Goal: Task Accomplishment & Management: Manage account settings

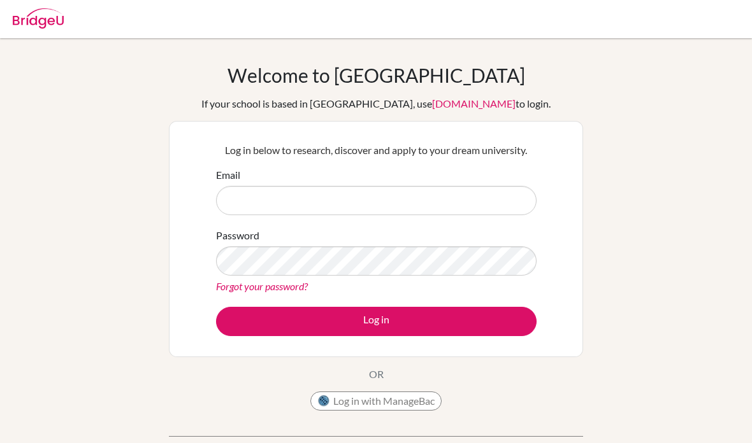
click at [504, 179] on div "Email" at bounding box center [376, 192] width 320 height 48
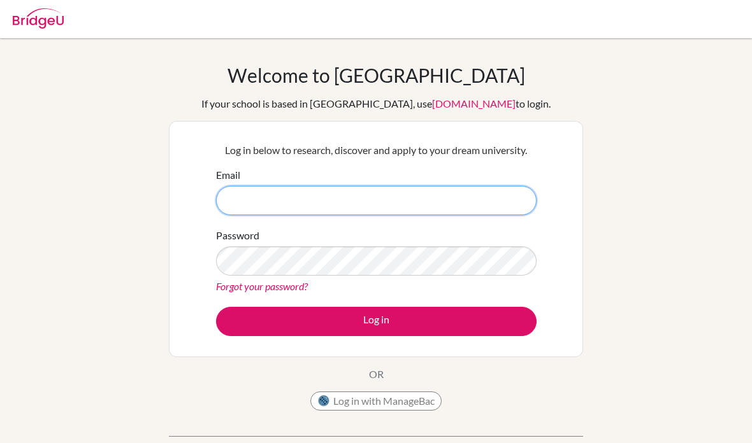
click at [501, 199] on input "Email" at bounding box center [376, 200] width 320 height 29
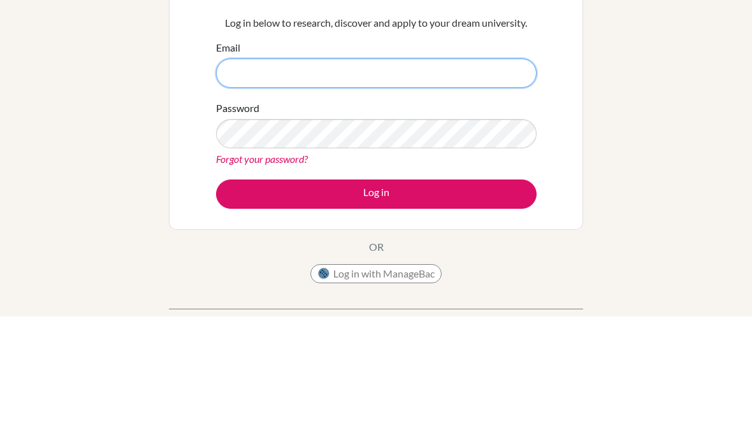
type input "-"
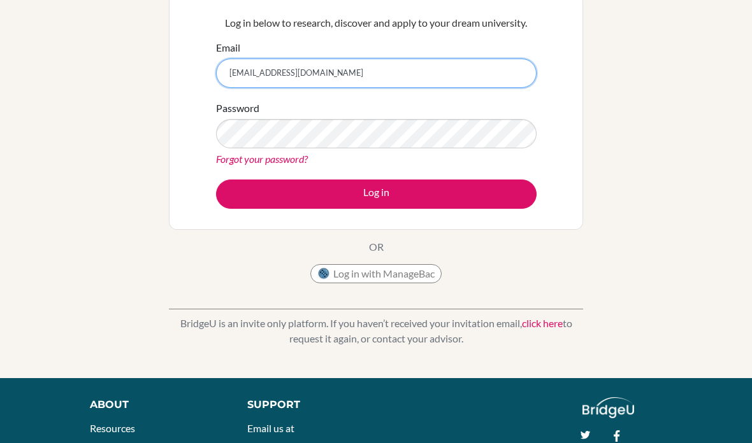
type input "[EMAIL_ADDRESS][DOMAIN_NAME]"
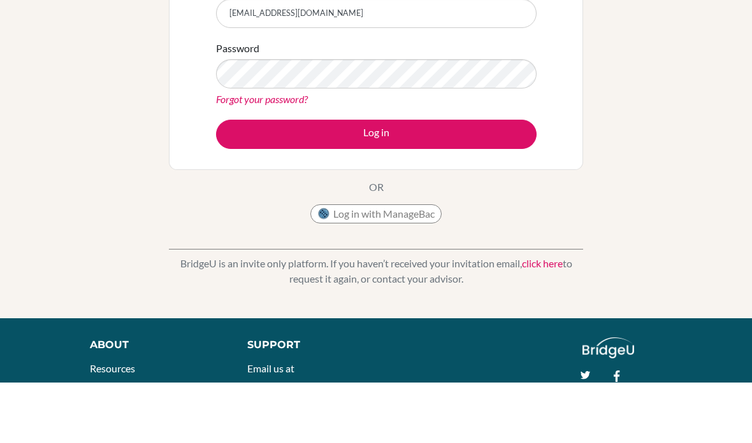
scroll to position [188, 0]
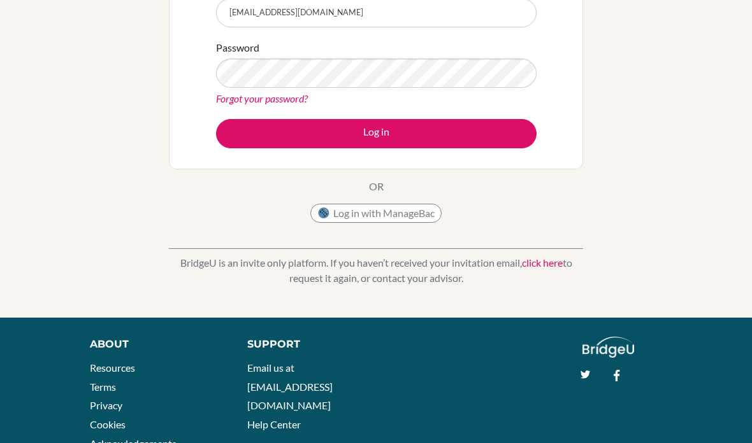
click at [224, 89] on div "Password Forgot your password?" at bounding box center [376, 73] width 320 height 66
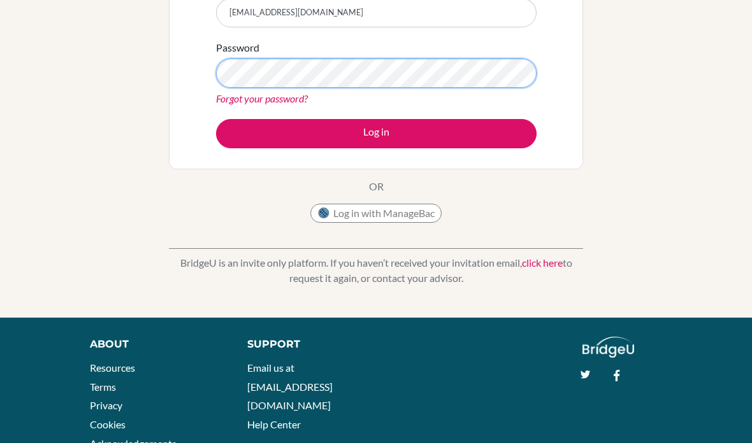
scroll to position [187, 0]
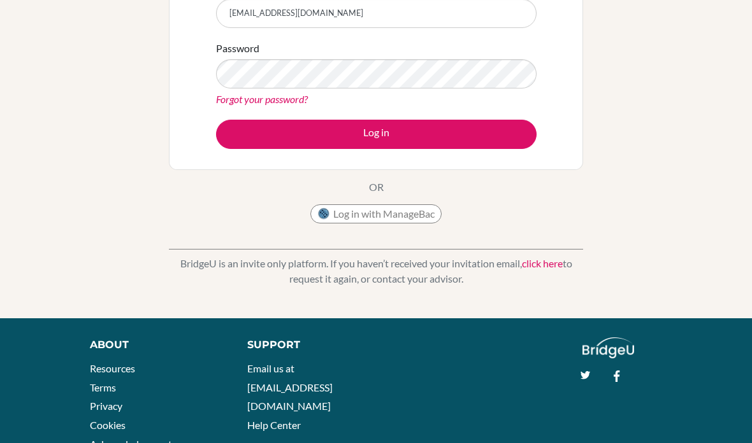
click at [235, 98] on link "Forgot your password?" at bounding box center [262, 99] width 92 height 12
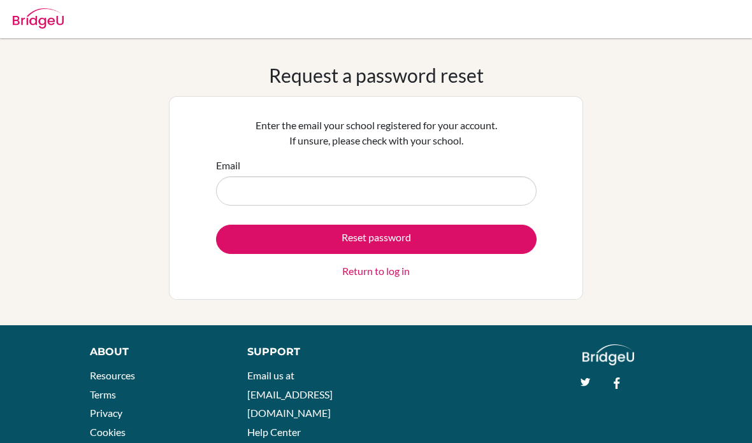
click at [234, 192] on input "Email" at bounding box center [376, 190] width 320 height 29
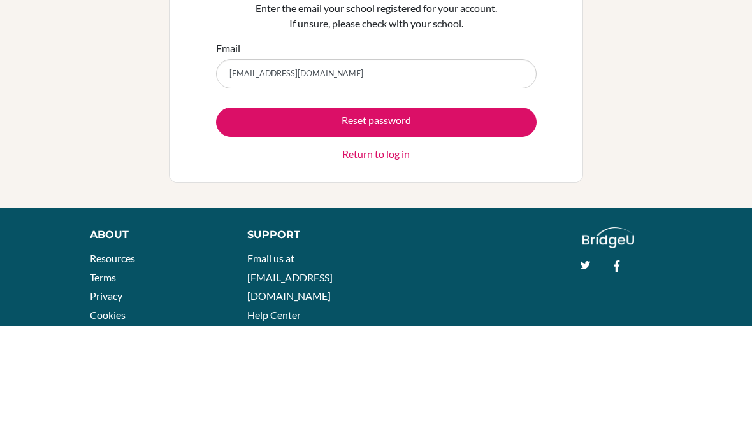
type input "[EMAIL_ADDRESS][DOMAIN_NAME]"
click at [464, 225] on button "Reset password" at bounding box center [376, 239] width 320 height 29
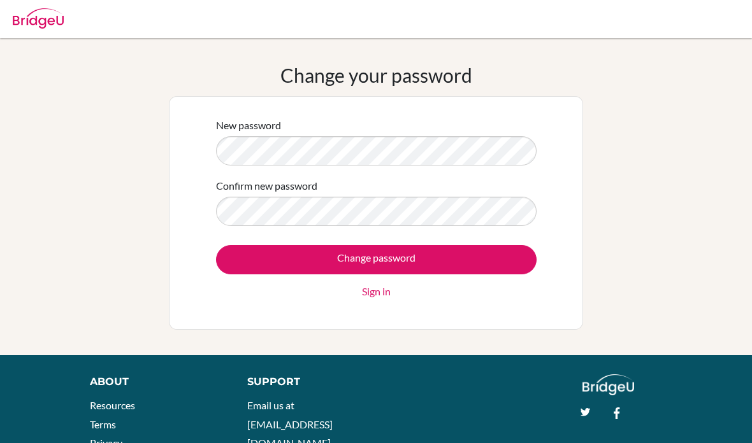
scroll to position [78, 0]
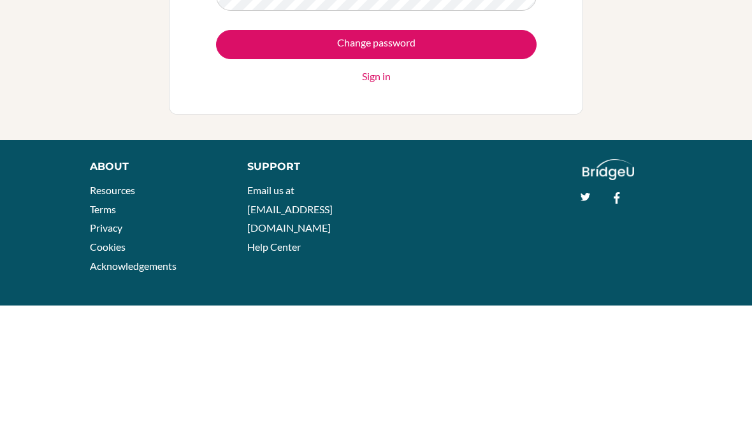
click at [457, 168] on input "Change password" at bounding box center [376, 182] width 320 height 29
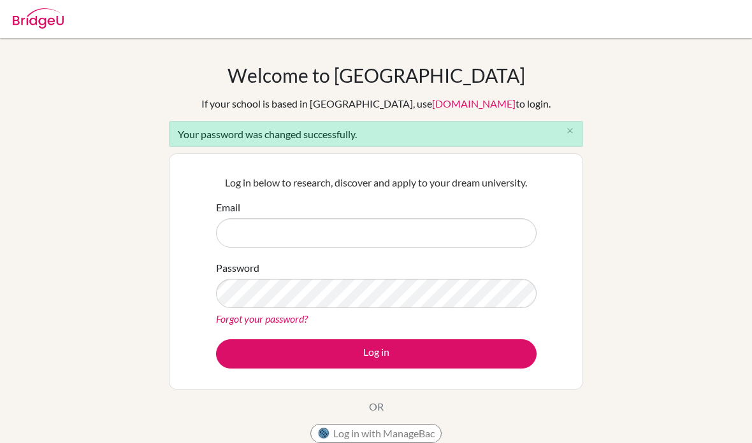
click at [489, 238] on input "Email" at bounding box center [376, 232] width 320 height 29
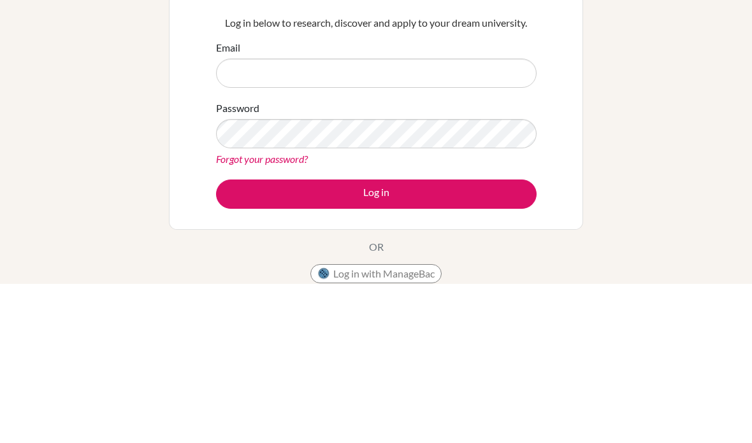
type input "-"
type input "[EMAIL_ADDRESS][DOMAIN_NAME]"
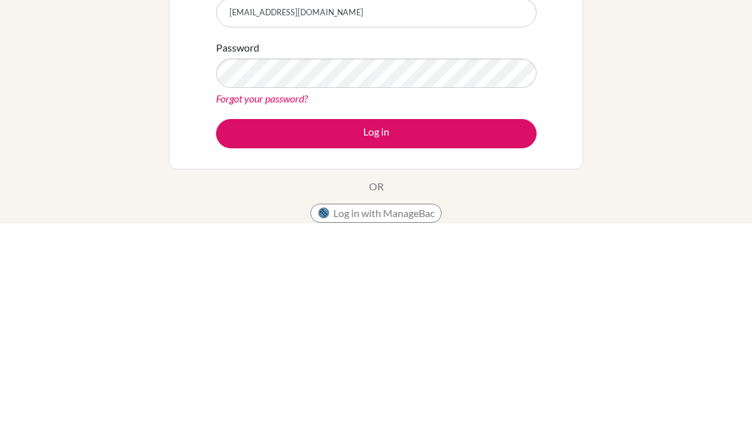
click at [479, 340] on button "Log in" at bounding box center [376, 354] width 320 height 29
